Goal: Information Seeking & Learning: Learn about a topic

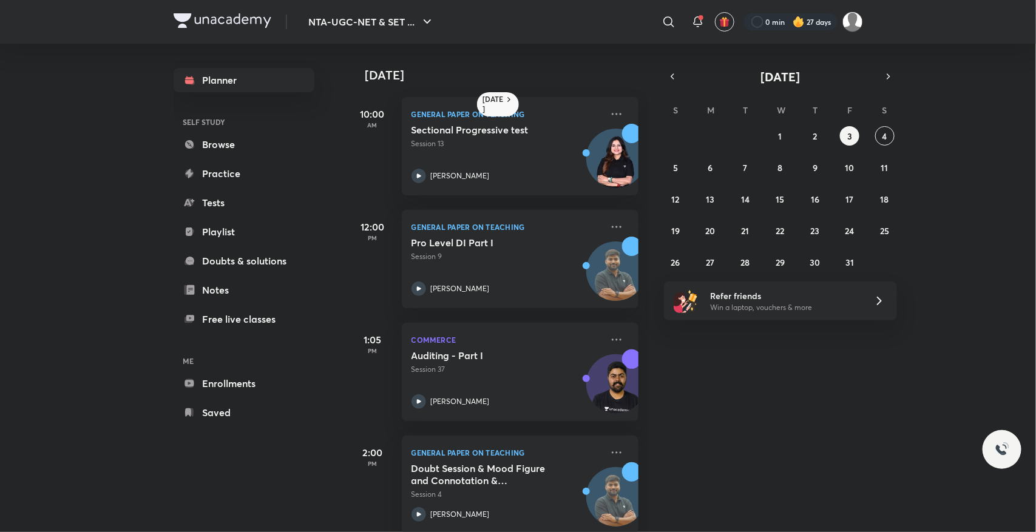
scroll to position [248, 0]
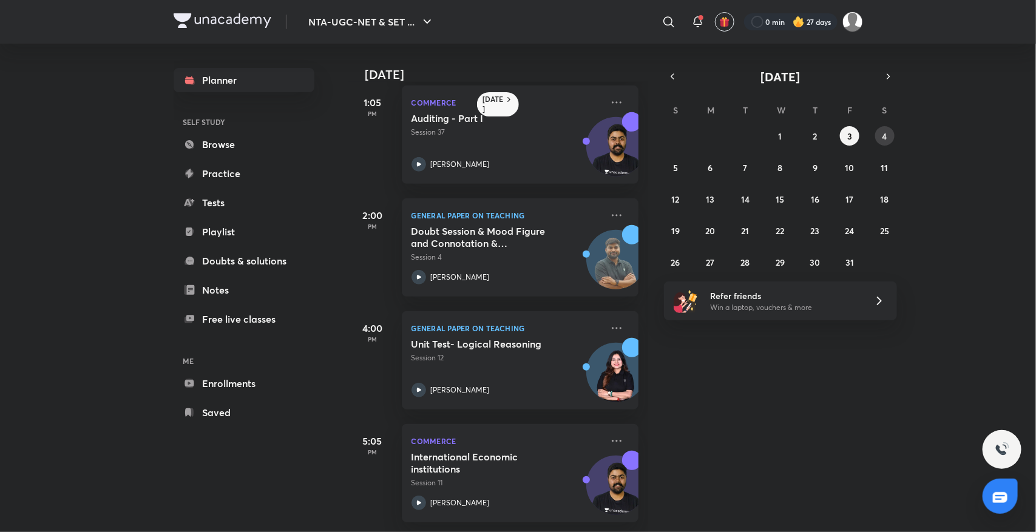
click at [887, 131] on button "4" at bounding box center [884, 135] width 19 height 19
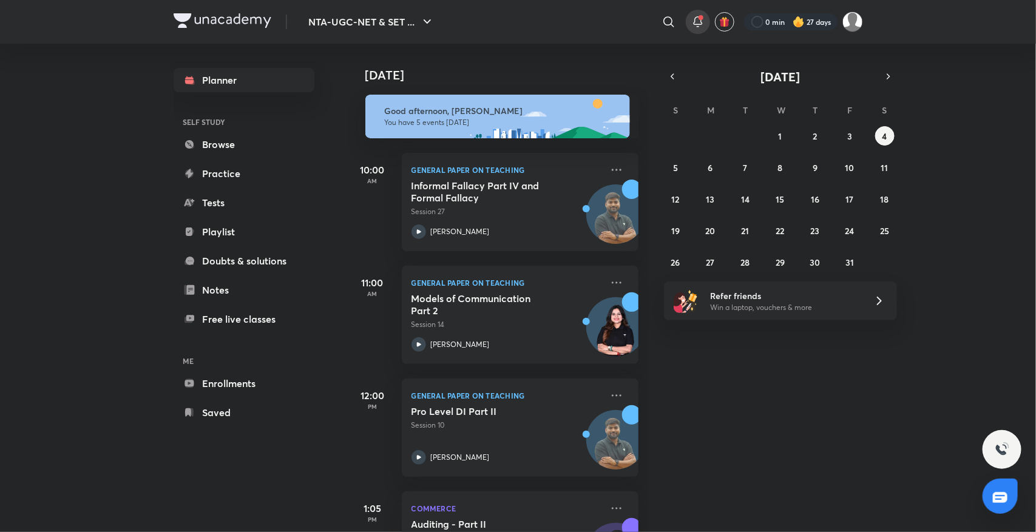
click at [693, 28] on icon at bounding box center [698, 22] width 15 height 15
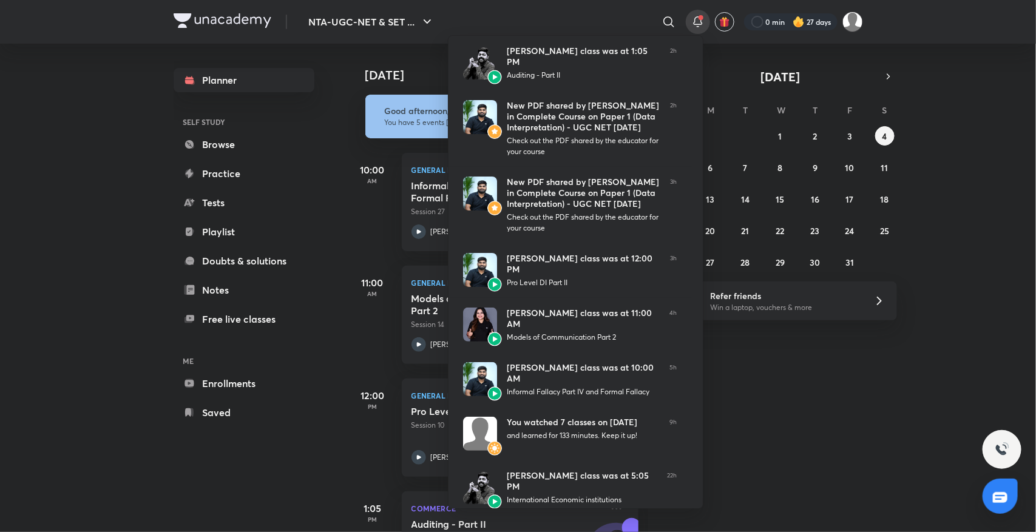
click at [742, 394] on div at bounding box center [518, 266] width 1036 height 532
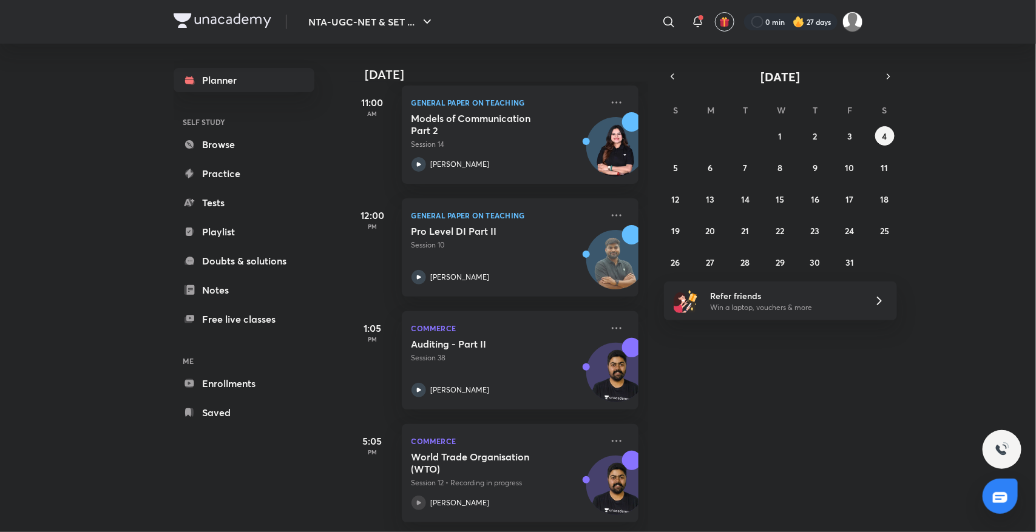
scroll to position [191, 0]
click at [641, 43] on div "NTA-UGC-NET & SET ... ​ 0 min 27 days" at bounding box center [518, 22] width 689 height 44
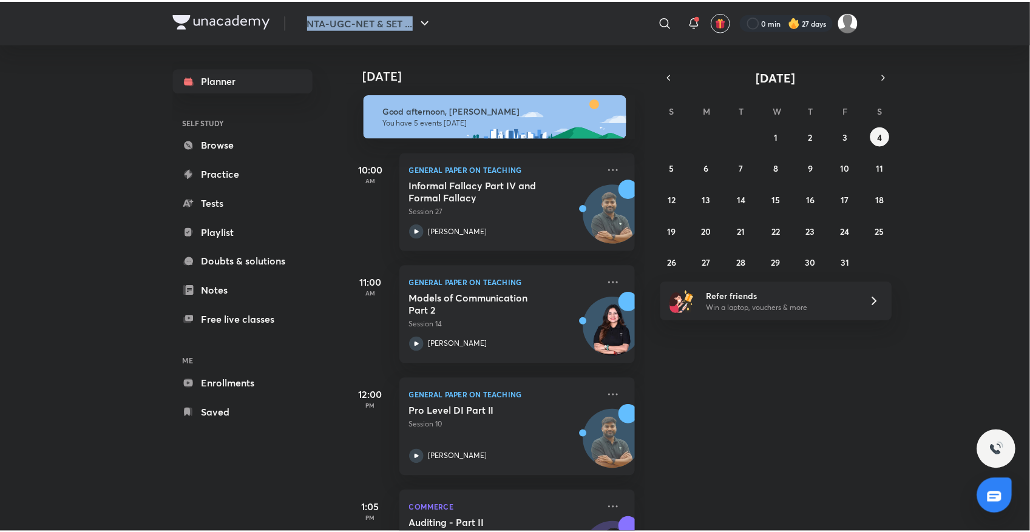
scroll to position [0, 0]
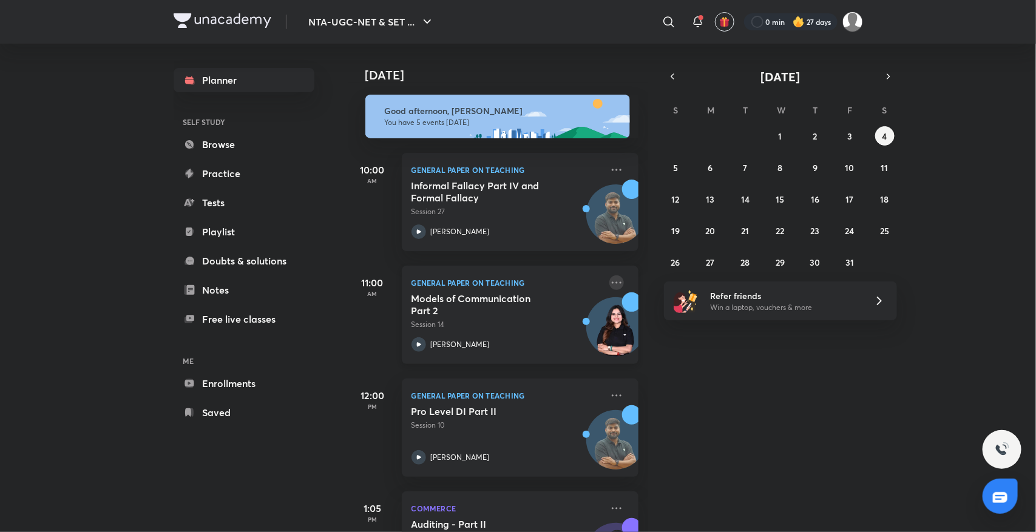
click at [609, 280] on icon at bounding box center [616, 283] width 15 height 15
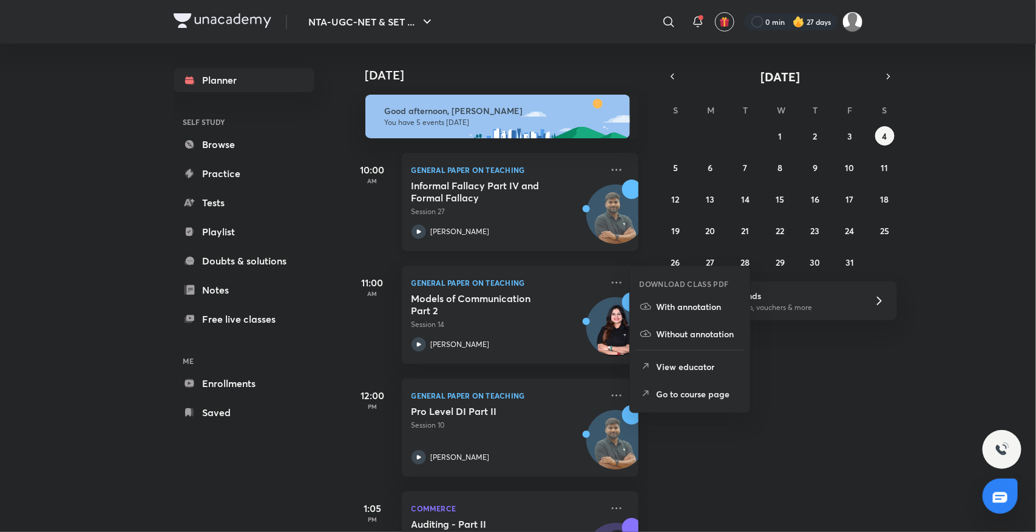
click at [419, 211] on p "Session 27" at bounding box center [506, 211] width 191 height 11
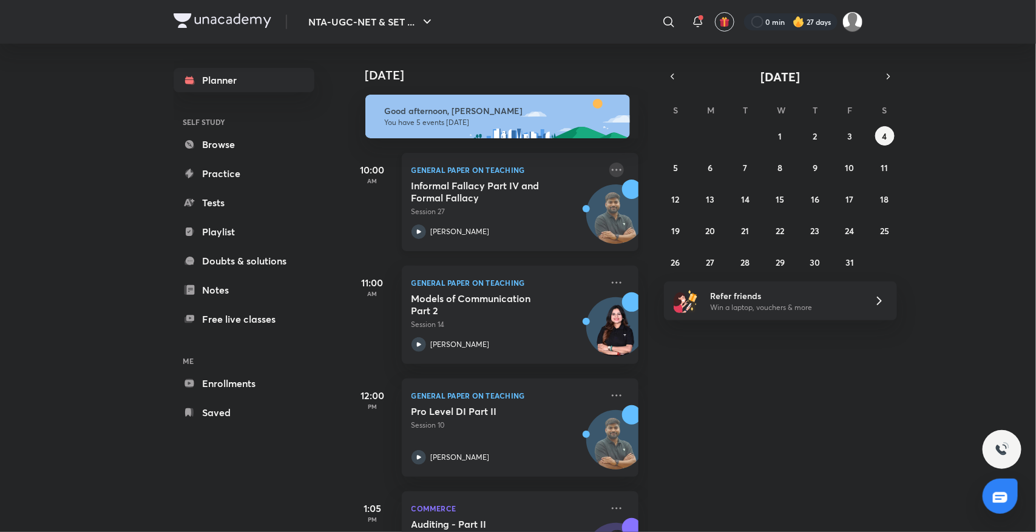
click at [609, 169] on icon at bounding box center [616, 170] width 15 height 15
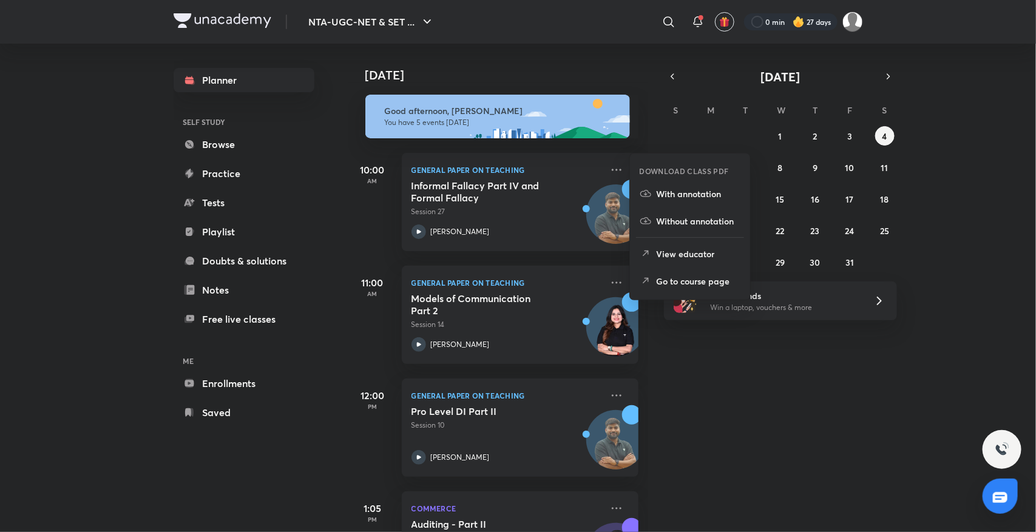
click at [675, 280] on p "Go to course page" at bounding box center [699, 281] width 84 height 13
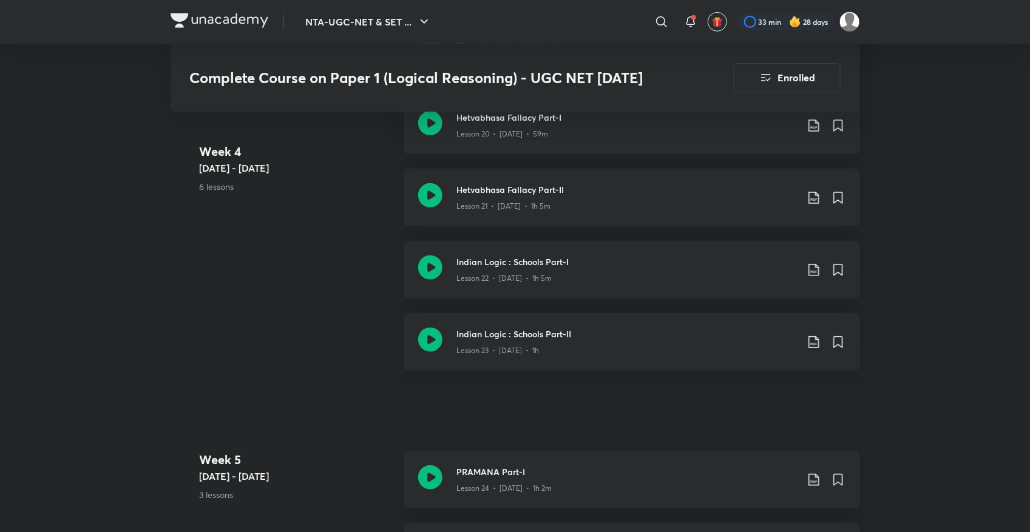
scroll to position [2796, 0]
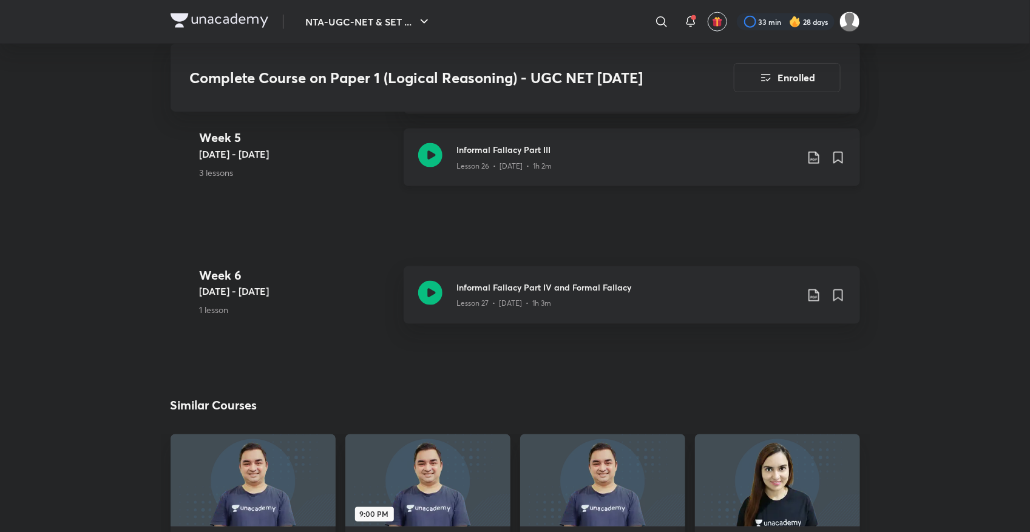
drag, startPoint x: 427, startPoint y: 141, endPoint x: 426, endPoint y: 152, distance: 10.9
click at [429, 155] on icon at bounding box center [430, 155] width 24 height 24
